Goal: Find specific page/section: Find specific page/section

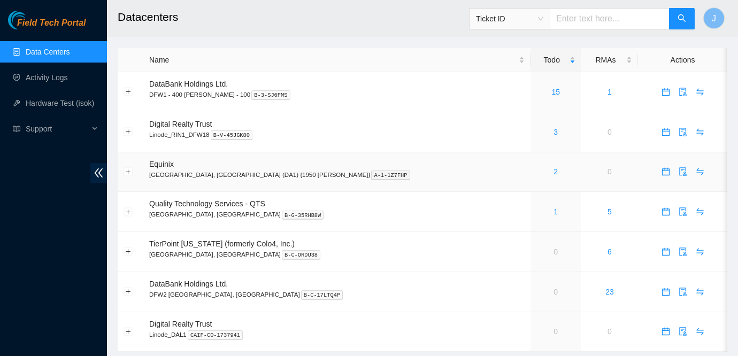
scroll to position [28, 0]
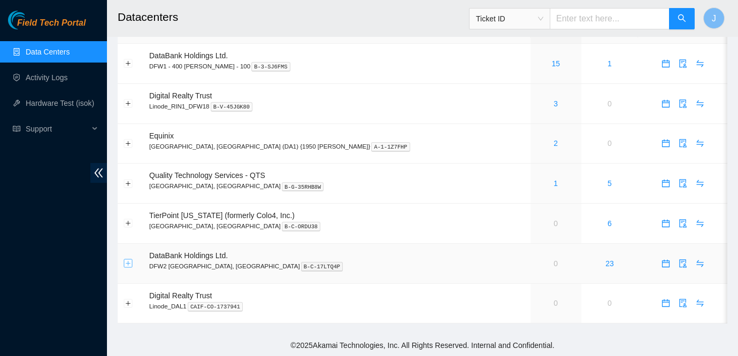
click at [130, 263] on button "Expand row" at bounding box center [128, 263] width 9 height 9
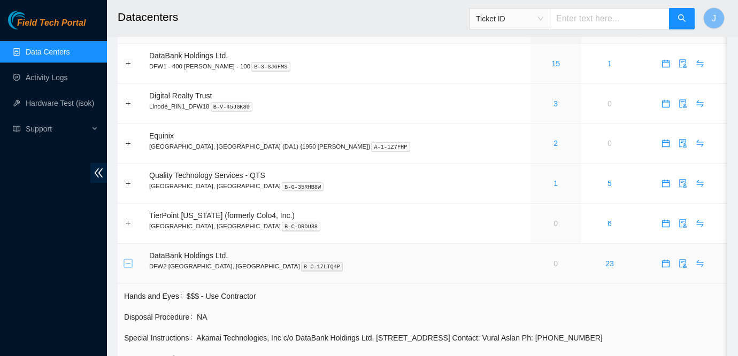
click at [130, 263] on button "Collapse row" at bounding box center [128, 263] width 9 height 9
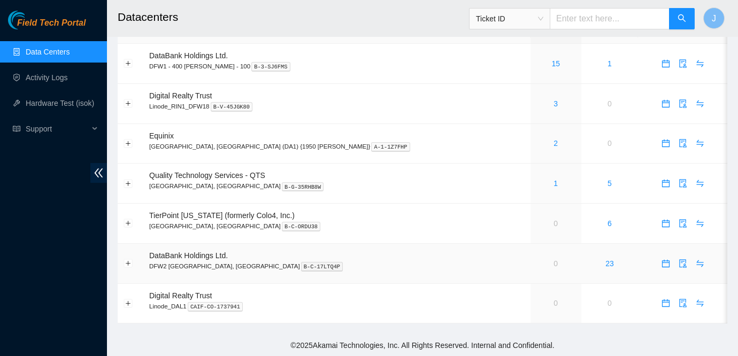
click at [530, 258] on td "0" at bounding box center [555, 264] width 51 height 40
click at [553, 184] on link "1" at bounding box center [555, 183] width 4 height 9
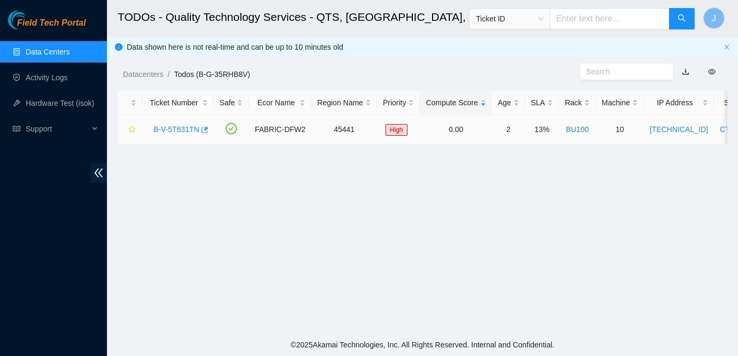
click at [188, 127] on link "B-V-5T631TN" at bounding box center [176, 129] width 46 height 9
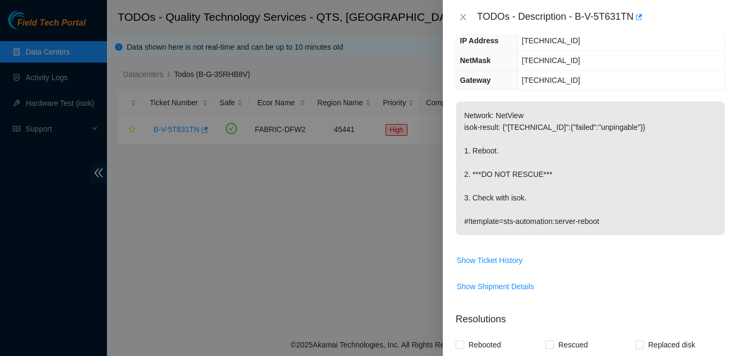
scroll to position [142, 0]
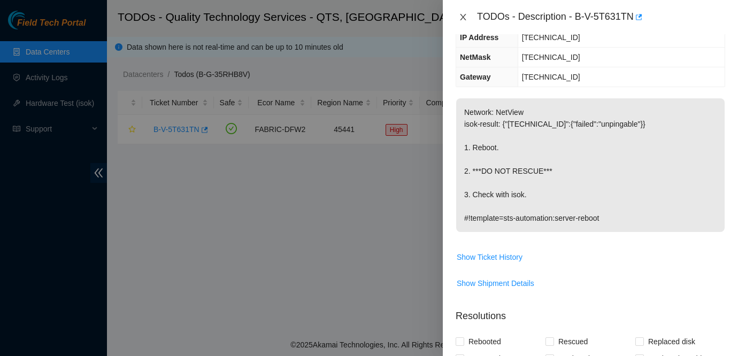
click at [468, 16] on button "Close" at bounding box center [463, 17] width 15 height 10
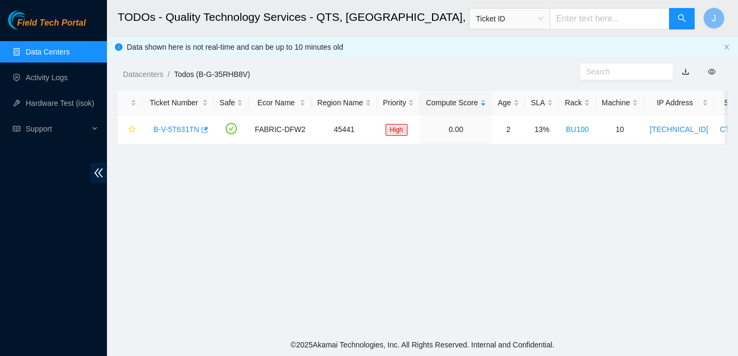
scroll to position [154, 0]
click at [46, 22] on span "Field Tech Portal" at bounding box center [51, 23] width 68 height 10
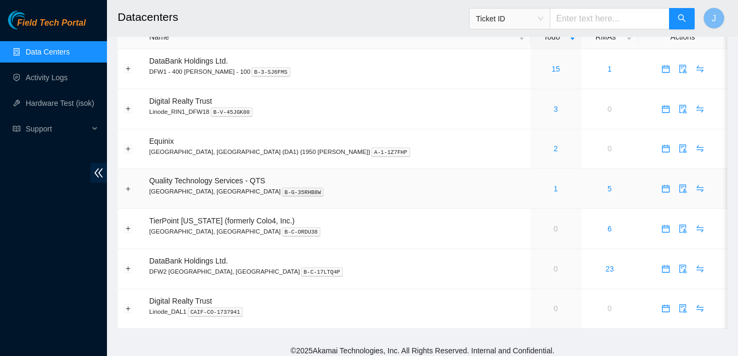
scroll to position [28, 0]
